Goal: Find specific page/section: Find specific page/section

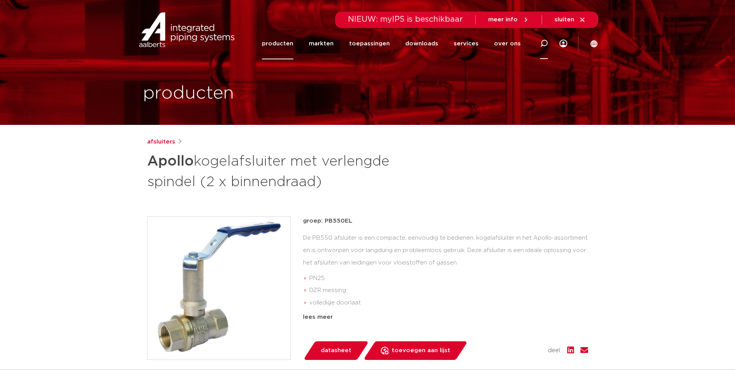
click at [545, 43] on icon at bounding box center [544, 44] width 8 height 8
type input "lug"
click button "Zoeken" at bounding box center [0, 0] width 0 height 0
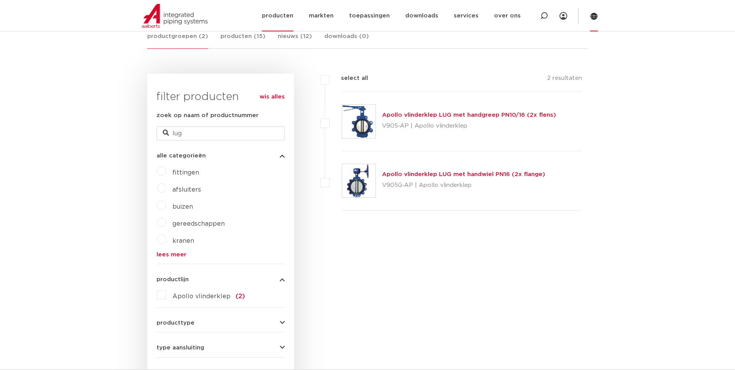
click at [593, 15] on icon at bounding box center [594, 16] width 7 height 7
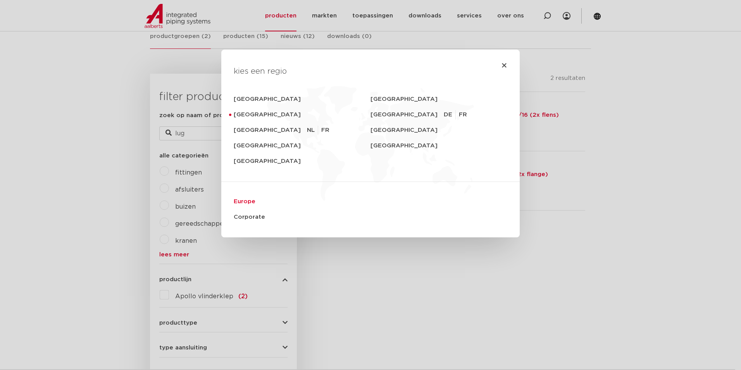
click at [241, 197] on link "Europe" at bounding box center [371, 202] width 274 height 16
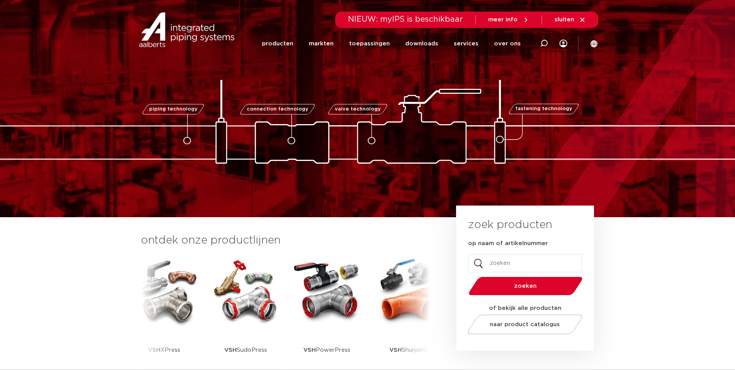
drag, startPoint x: 0, startPoint y: 0, endPoint x: 539, endPoint y: 49, distance: 541.3
click at [540, 43] on div at bounding box center [544, 44] width 31 height 32
paste input "123460749"
type input "123460749"
click button "Zoeken" at bounding box center [0, 0] width 0 height 0
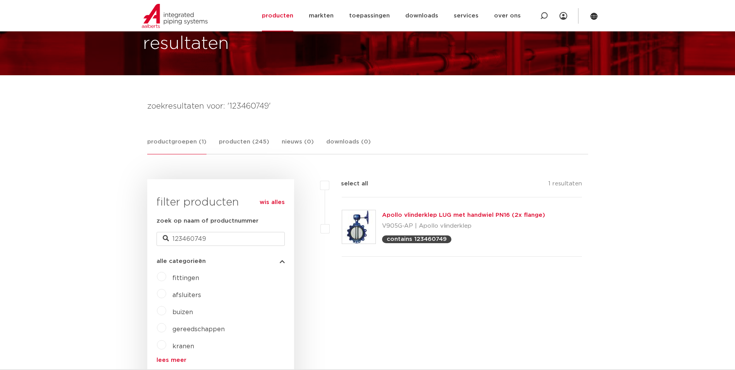
scroll to position [27, 0]
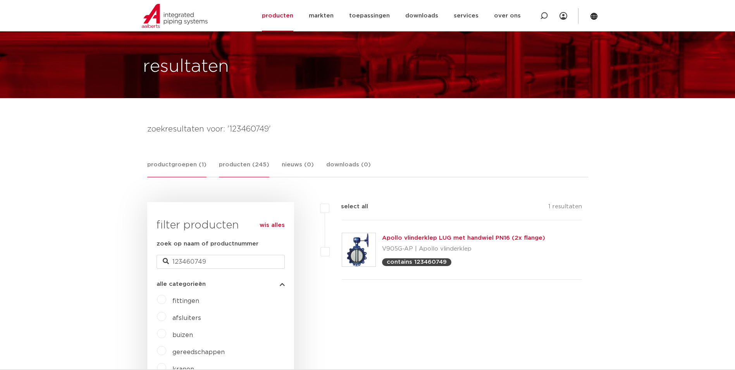
click at [244, 164] on link "producten (245)" at bounding box center [244, 168] width 50 height 17
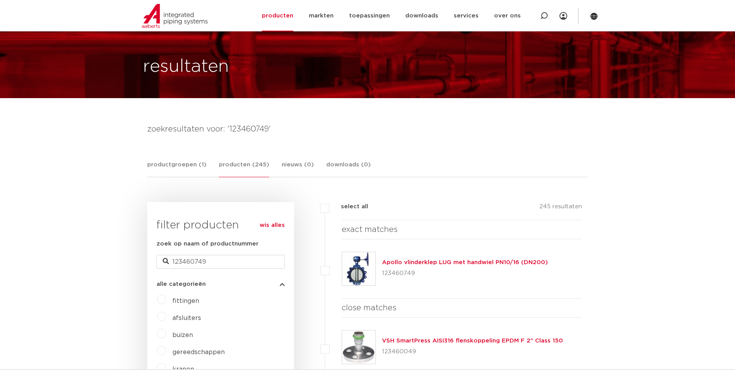
click at [410, 260] on link "Apollo vlinderklep LUG met handwiel PN10/16 (DN200)" at bounding box center [465, 262] width 166 height 6
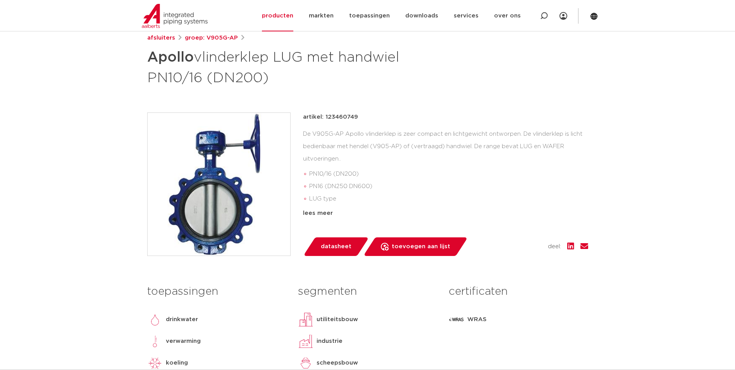
scroll to position [116, 0]
